Goal: Task Accomplishment & Management: Manage account settings

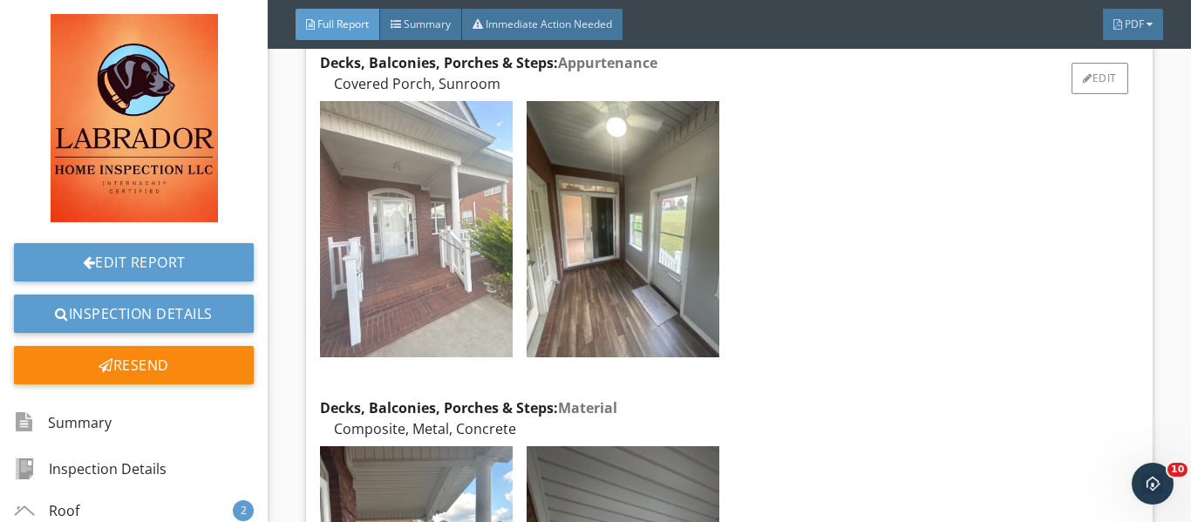
scroll to position [8018, 0]
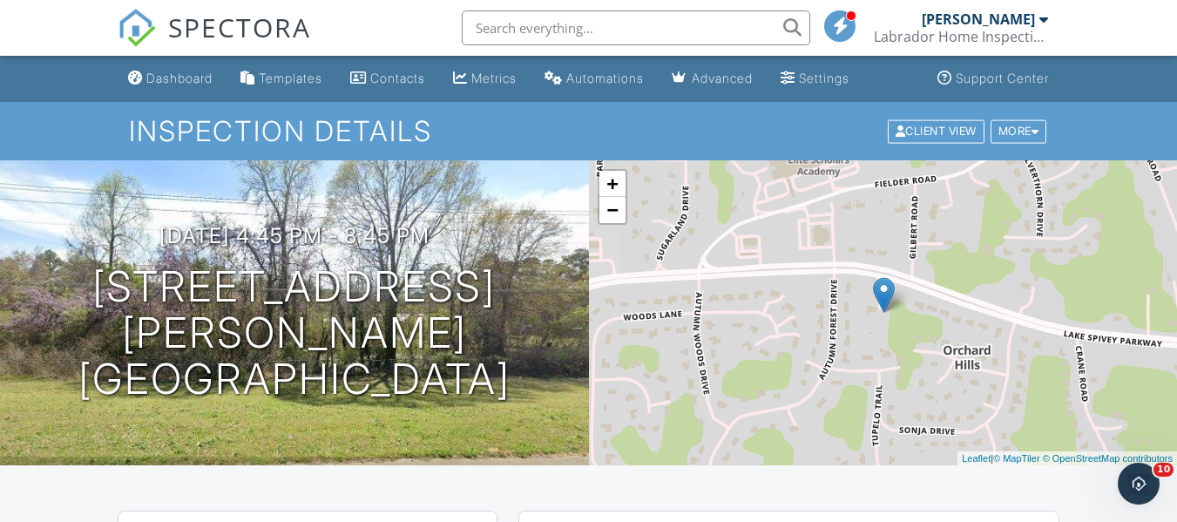
click at [1040, 17] on div at bounding box center [1044, 19] width 9 height 14
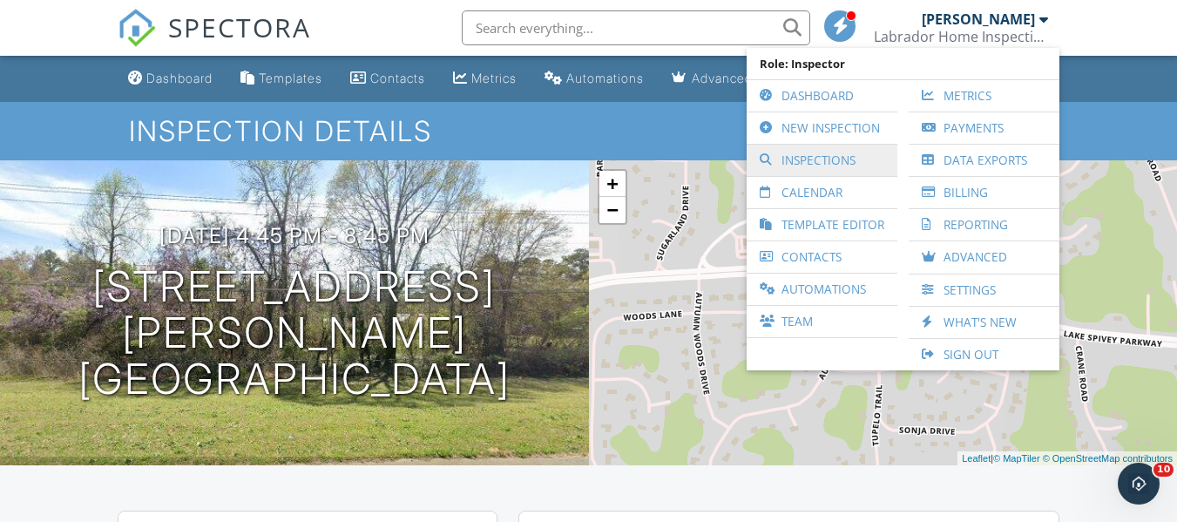
click at [842, 164] on link "Inspections" at bounding box center [822, 160] width 133 height 31
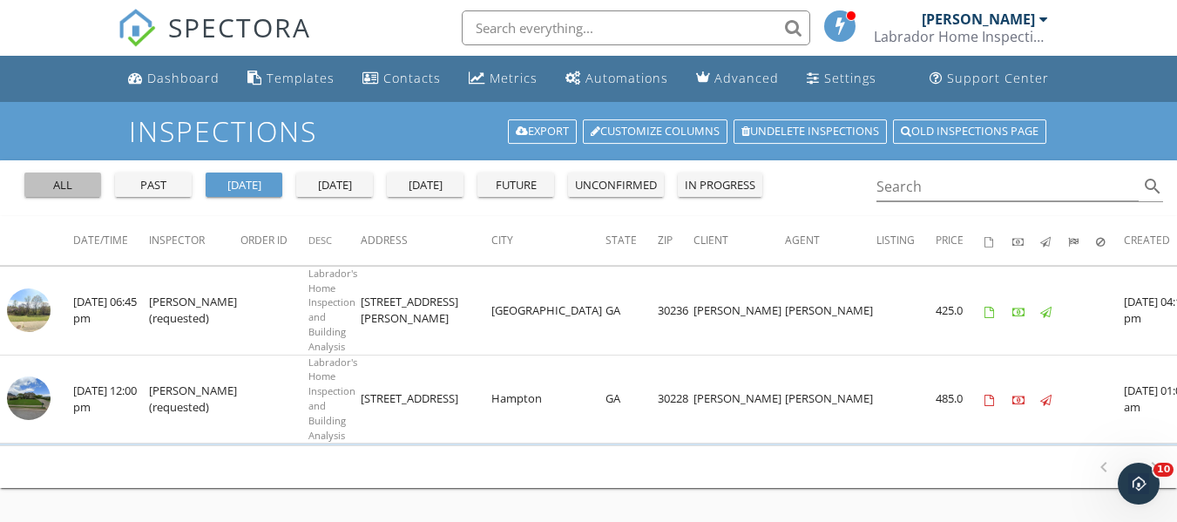
click at [71, 190] on div "all" at bounding box center [62, 185] width 63 height 17
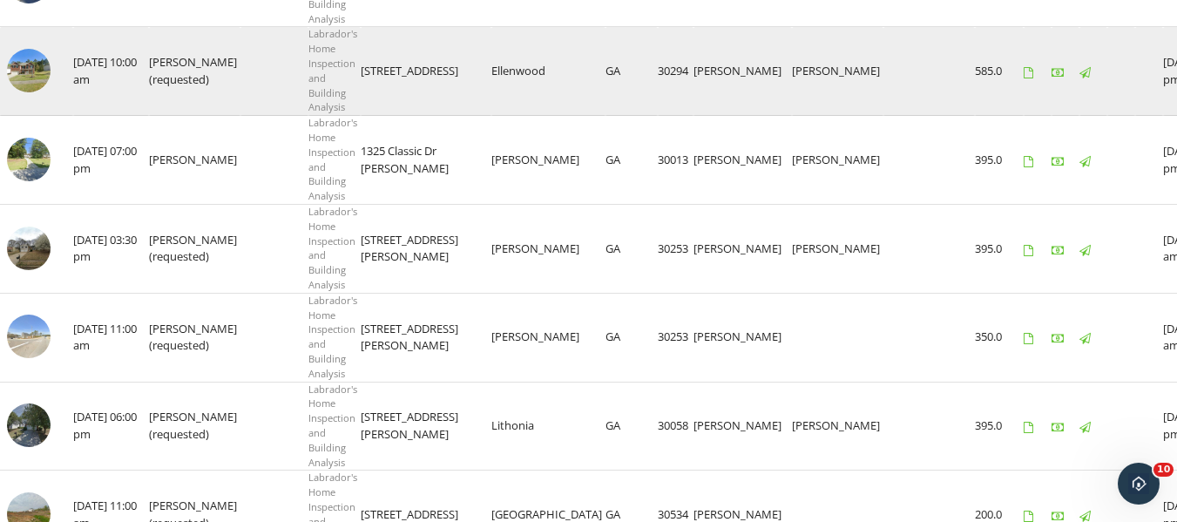
scroll to position [1220, 0]
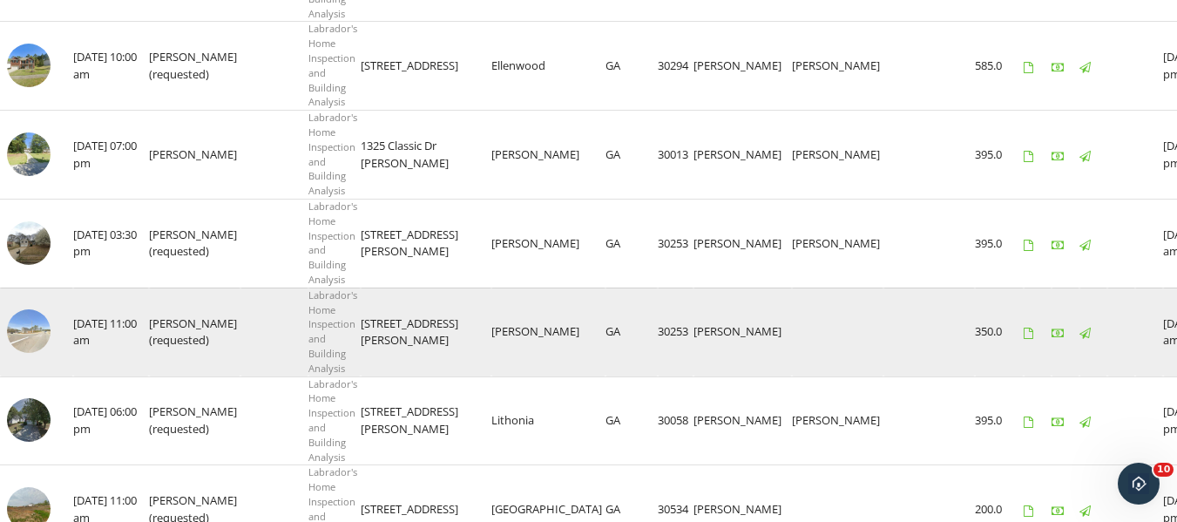
click at [27, 326] on img at bounding box center [29, 331] width 44 height 44
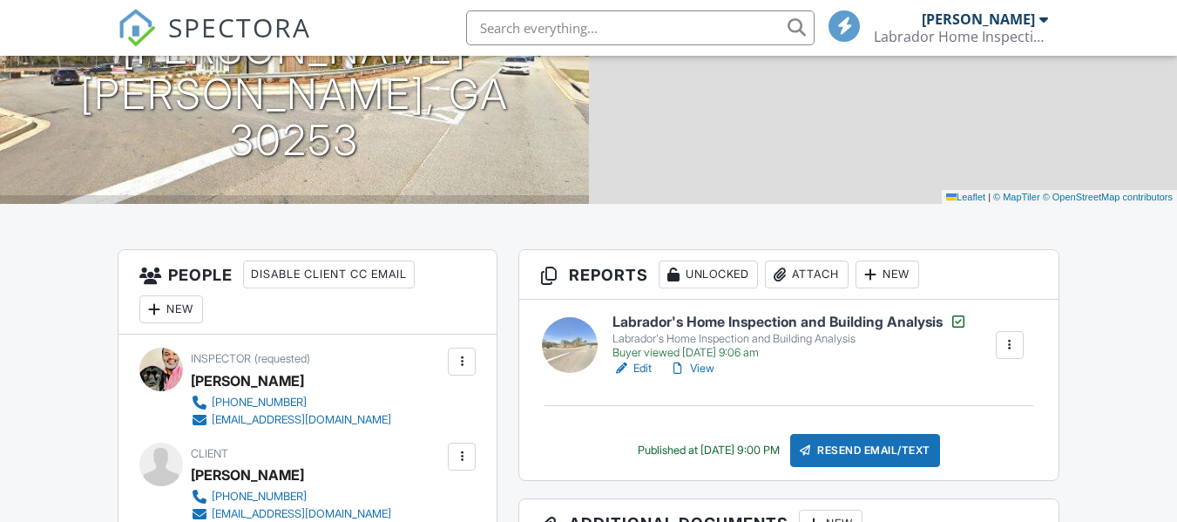
click at [647, 364] on link "Edit" at bounding box center [632, 368] width 39 height 17
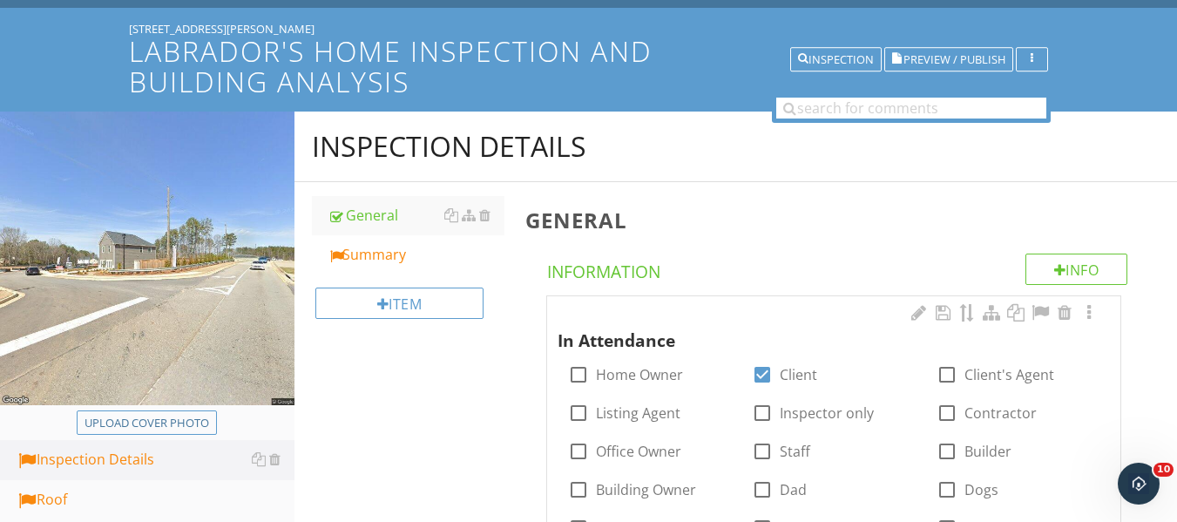
scroll to position [87, 0]
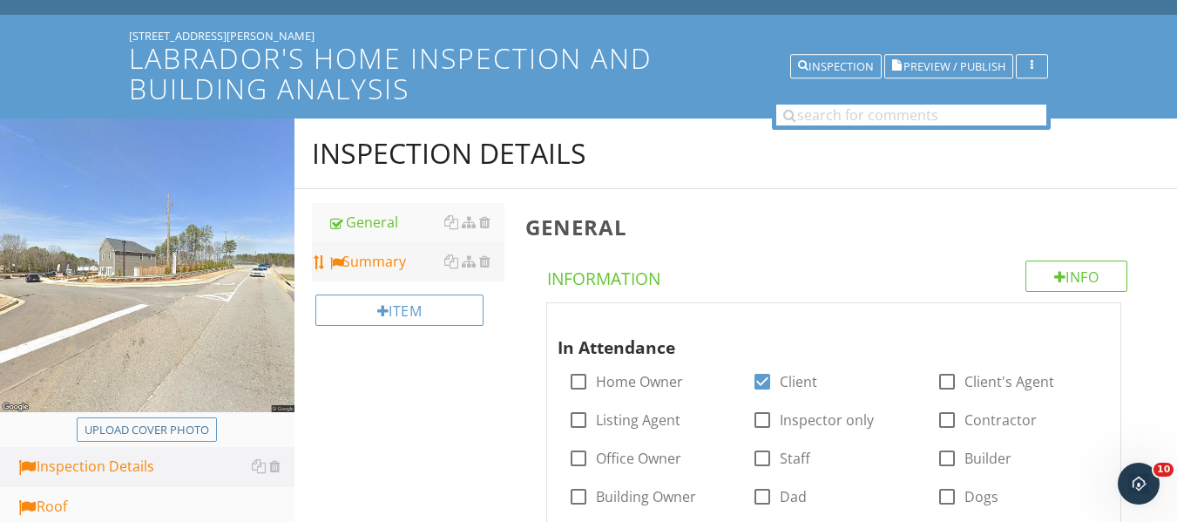
click at [393, 263] on div "Summary" at bounding box center [416, 261] width 177 height 21
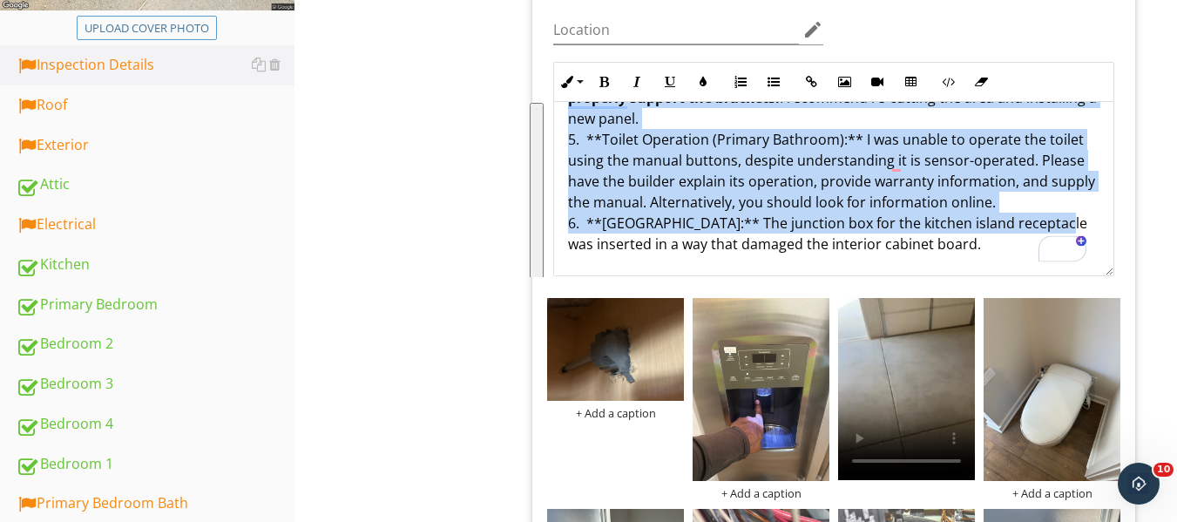
scroll to position [768, 0]
drag, startPoint x: 570, startPoint y: 358, endPoint x: 1048, endPoint y: 248, distance: 490.1
copy p "1. **Roofing:** Although the roof installation is generally good, the shingles …"
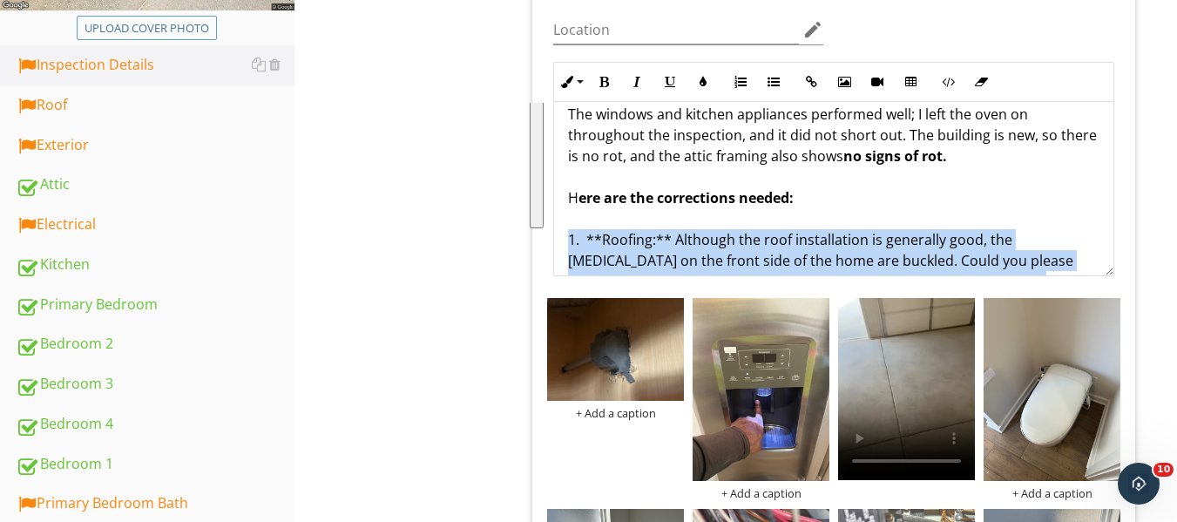
scroll to position [332, 0]
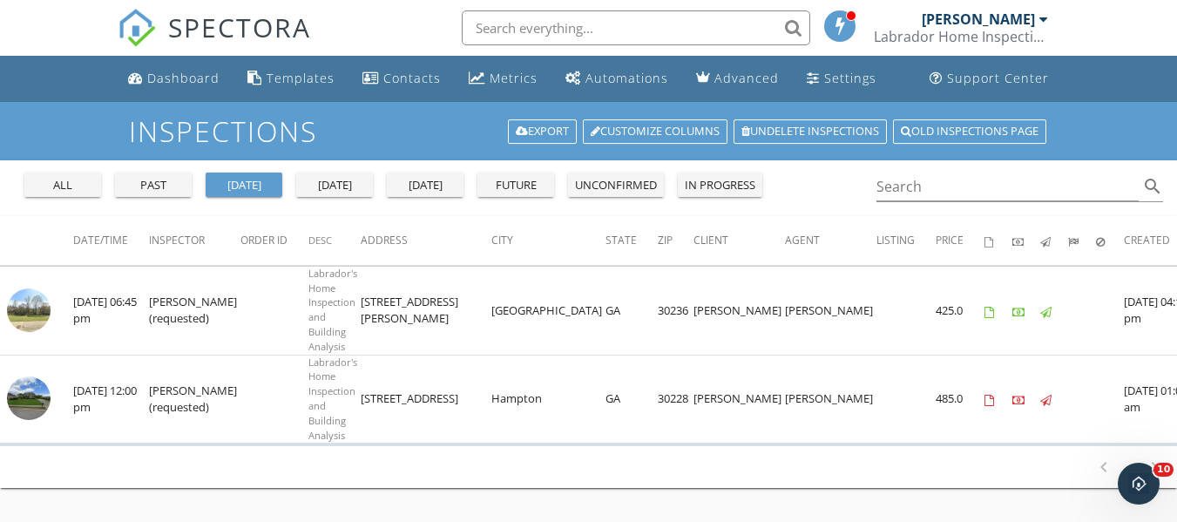
click at [1045, 17] on div at bounding box center [1044, 19] width 9 height 14
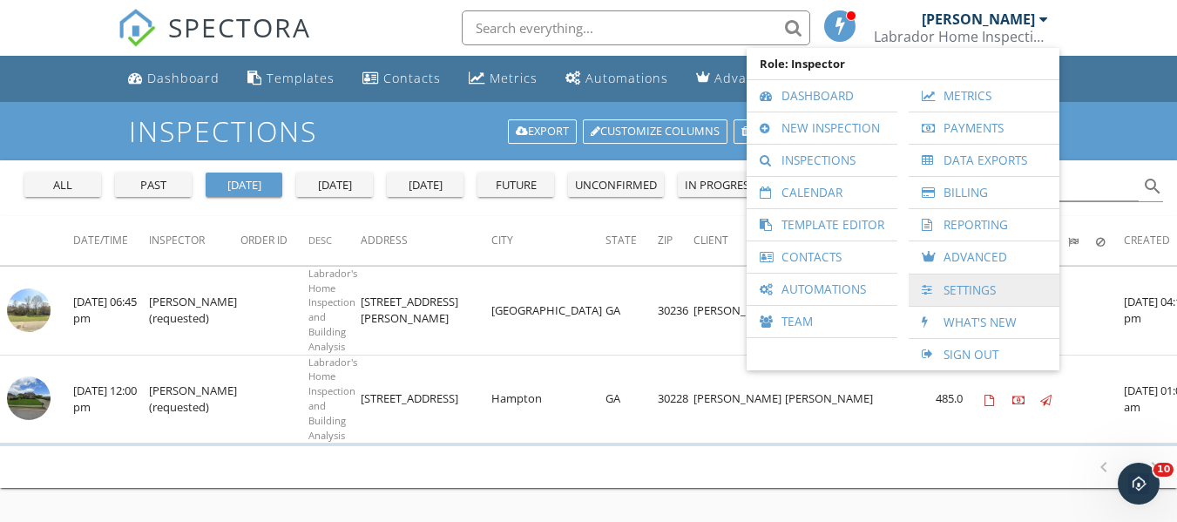
click at [966, 291] on link "Settings" at bounding box center [984, 290] width 133 height 31
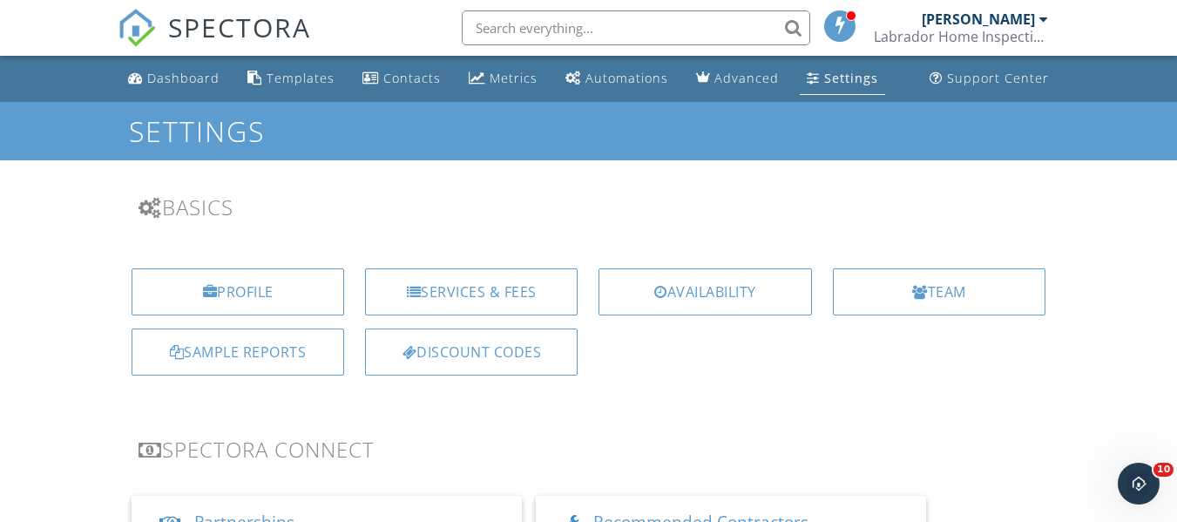
click at [1040, 27] on div "[PERSON_NAME]" at bounding box center [985, 18] width 126 height 17
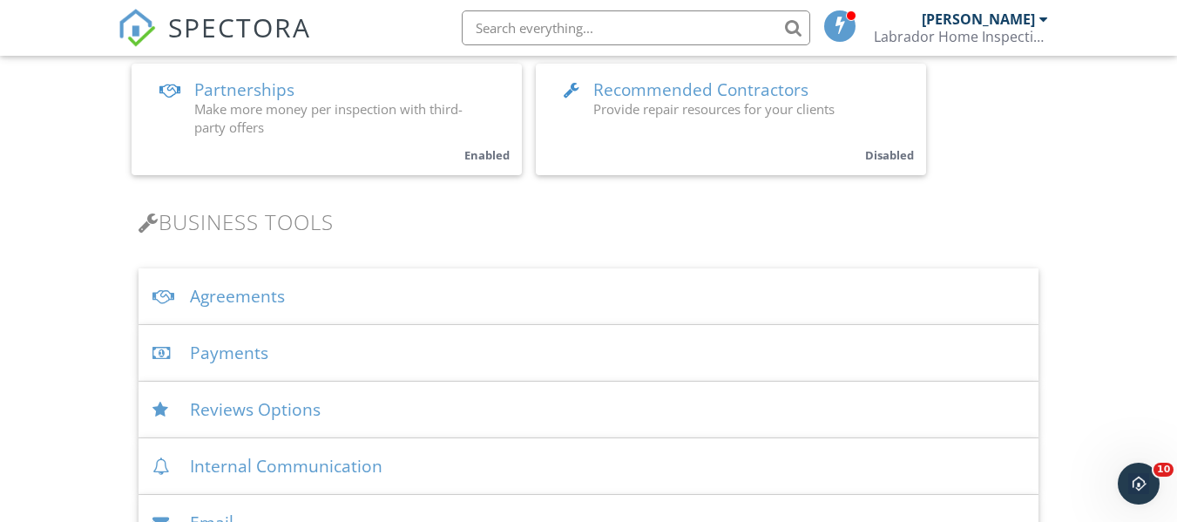
scroll to position [436, 0]
click at [221, 348] on div "Payments" at bounding box center [589, 350] width 900 height 57
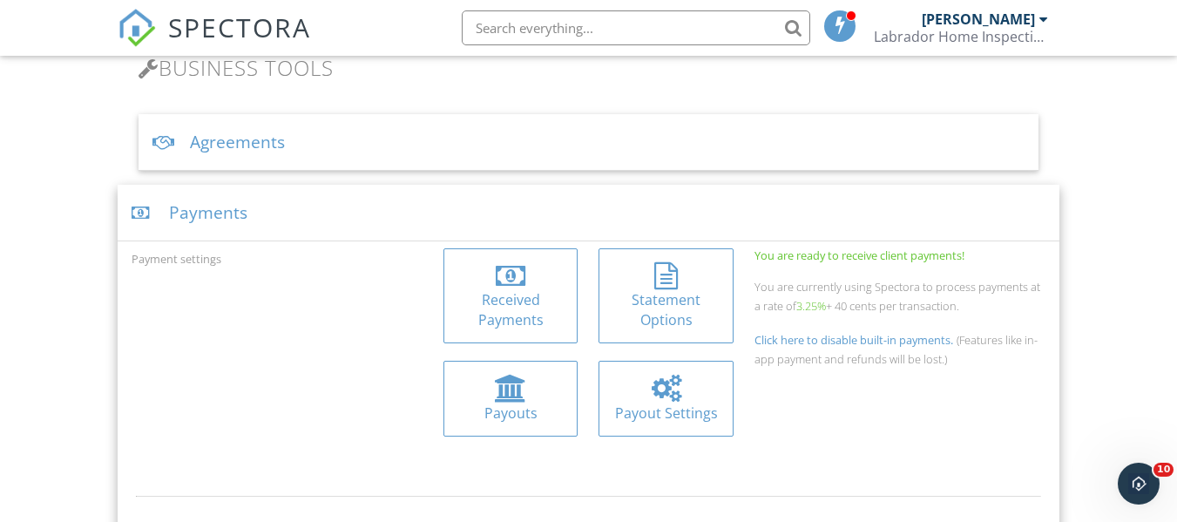
scroll to position [610, 0]
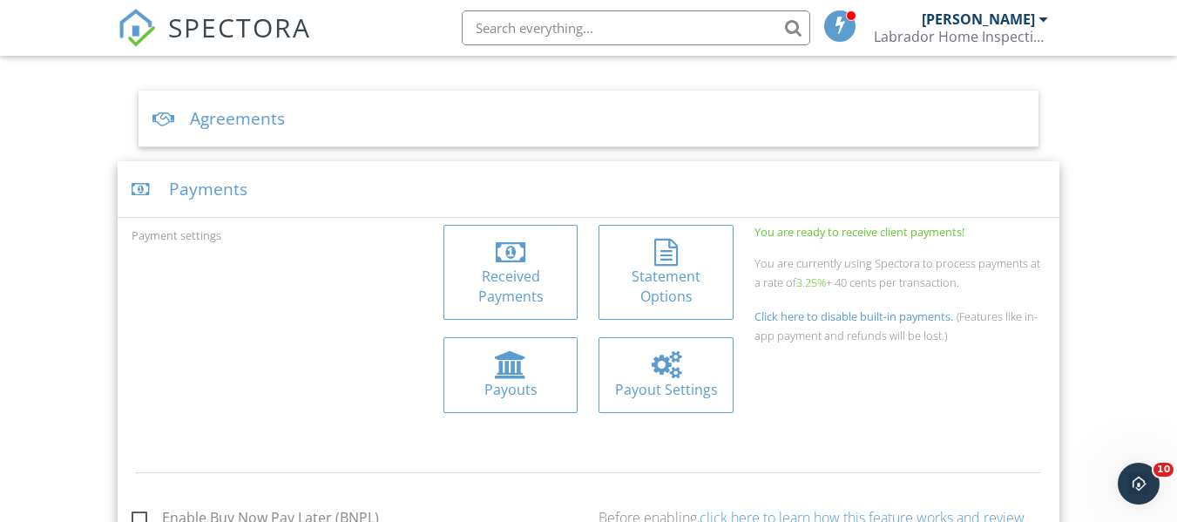
click at [533, 275] on div "Received Payments" at bounding box center [511, 286] width 107 height 39
